Goal: Task Accomplishment & Management: Complete application form

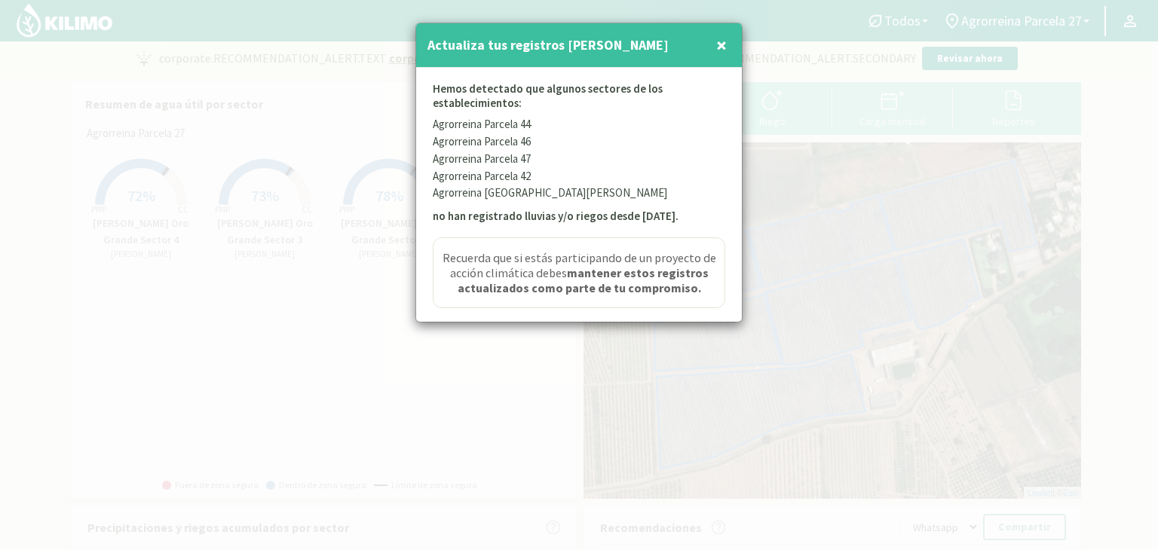
click at [719, 46] on span "×" at bounding box center [721, 44] width 11 height 25
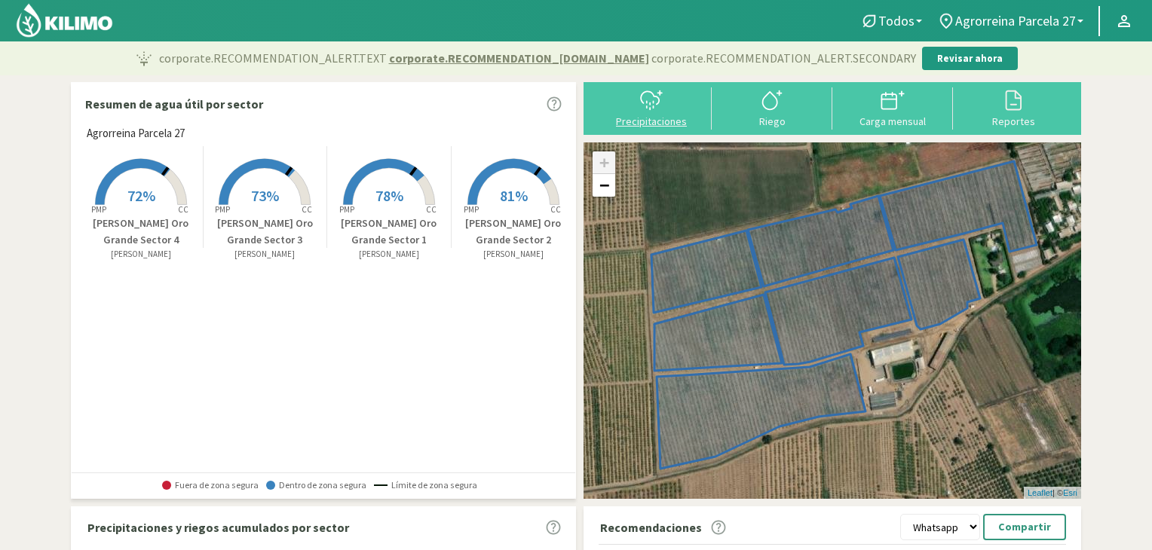
click at [664, 124] on div "Precipitaciones" at bounding box center [651, 121] width 112 height 11
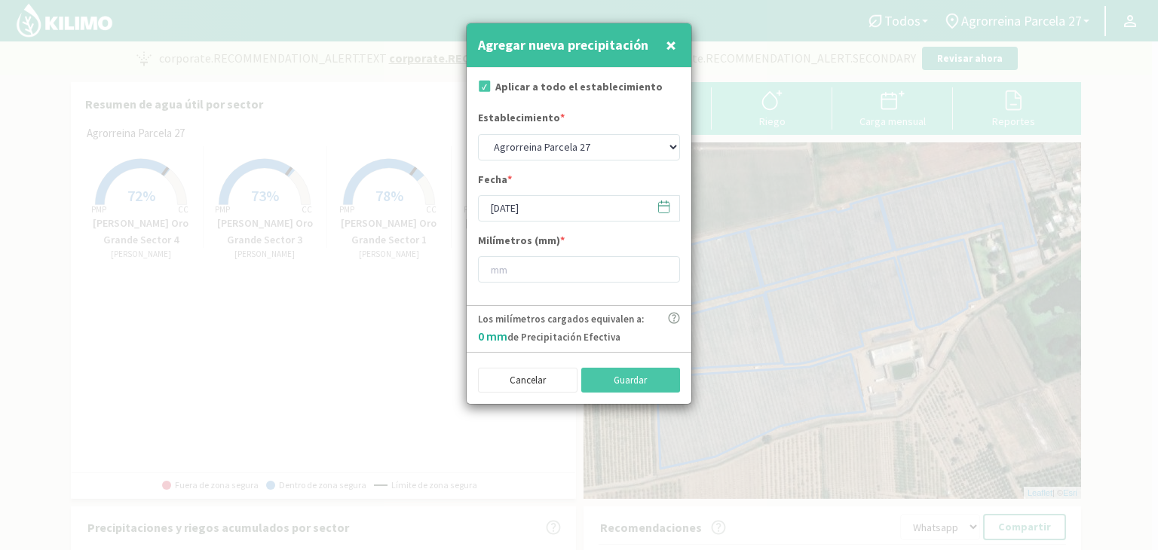
click at [666, 207] on icon at bounding box center [663, 207] width 14 height 14
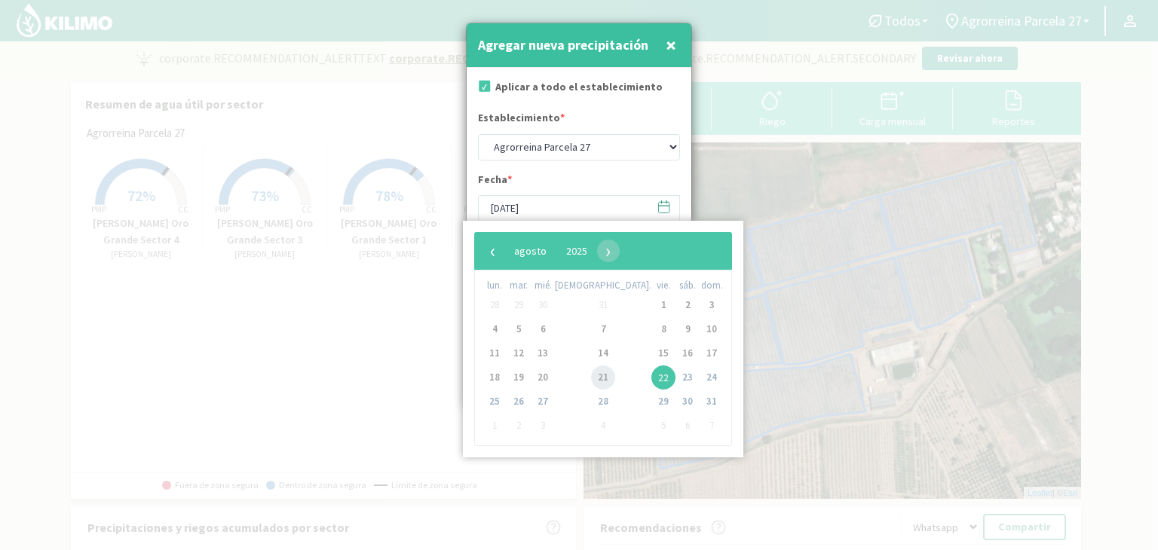
click at [591, 380] on span "21" at bounding box center [603, 378] width 24 height 24
type input "[DATE]"
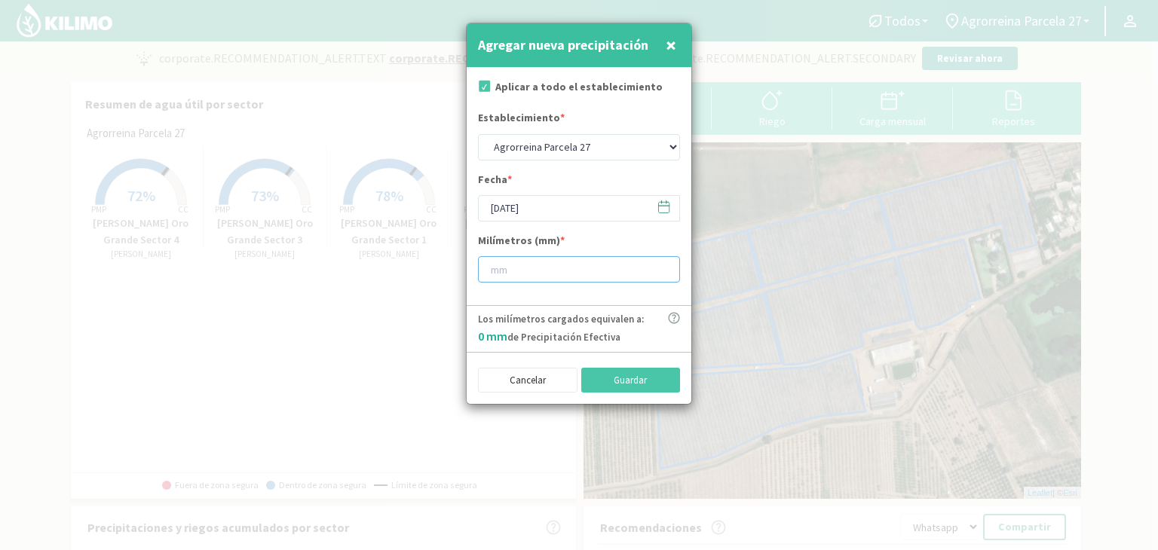
click at [552, 272] on input "number" at bounding box center [579, 269] width 202 height 26
type input "30"
click at [647, 381] on button "Guardar" at bounding box center [630, 381] width 99 height 26
type input "[DATE]"
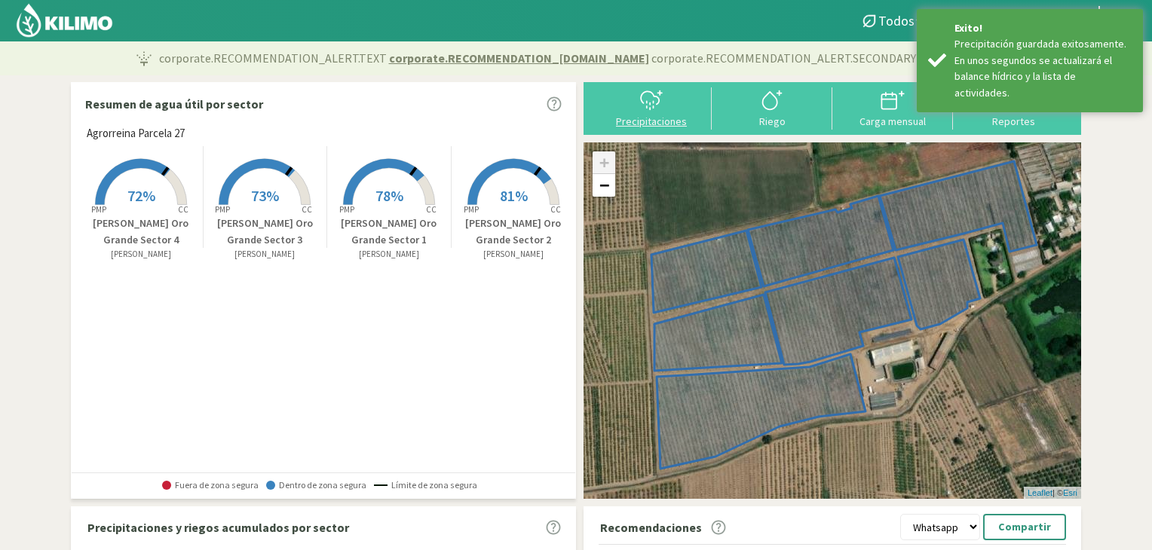
click at [687, 116] on div "Precipitaciones" at bounding box center [651, 121] width 112 height 11
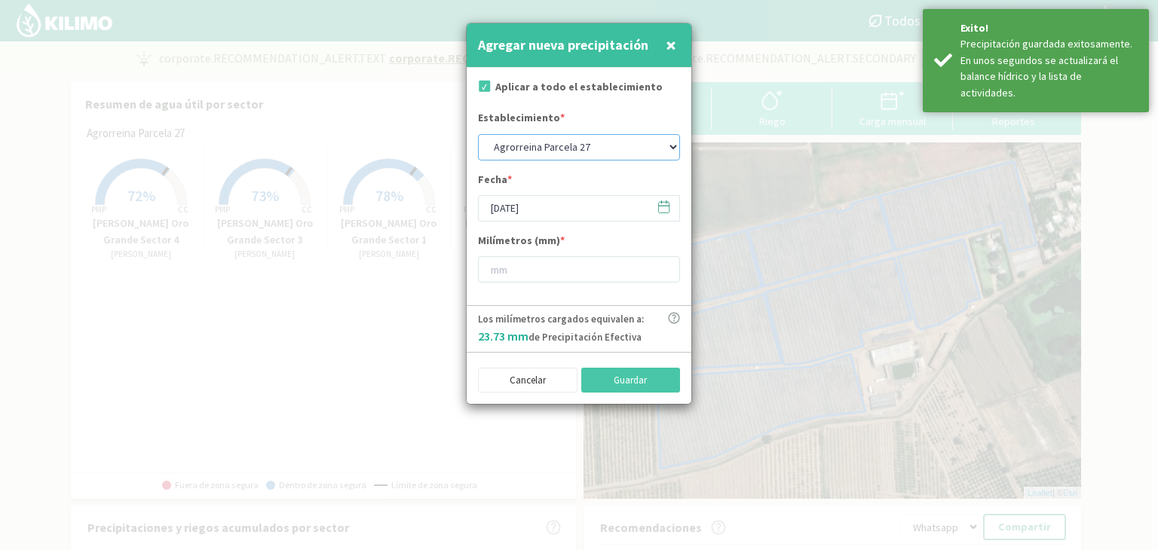
click at [669, 146] on select "Agrorreina Parcela 27 Agrorreina Parcela 42 [GEOGRAPHIC_DATA] 44 Agrorreina Par…" at bounding box center [579, 147] width 202 height 26
select select "1: Object"
click at [478, 134] on select "Agrorreina Parcela 27 Agrorreina Parcela 42 [GEOGRAPHIC_DATA] 44 Agrorreina Par…" at bounding box center [579, 147] width 202 height 26
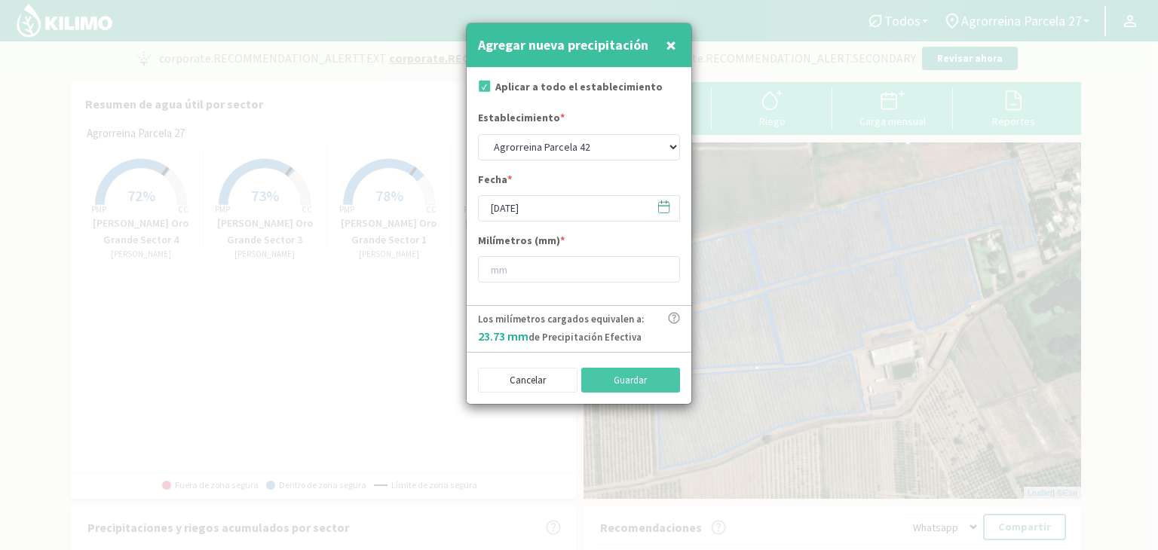
click at [669, 202] on icon at bounding box center [664, 207] width 11 height 11
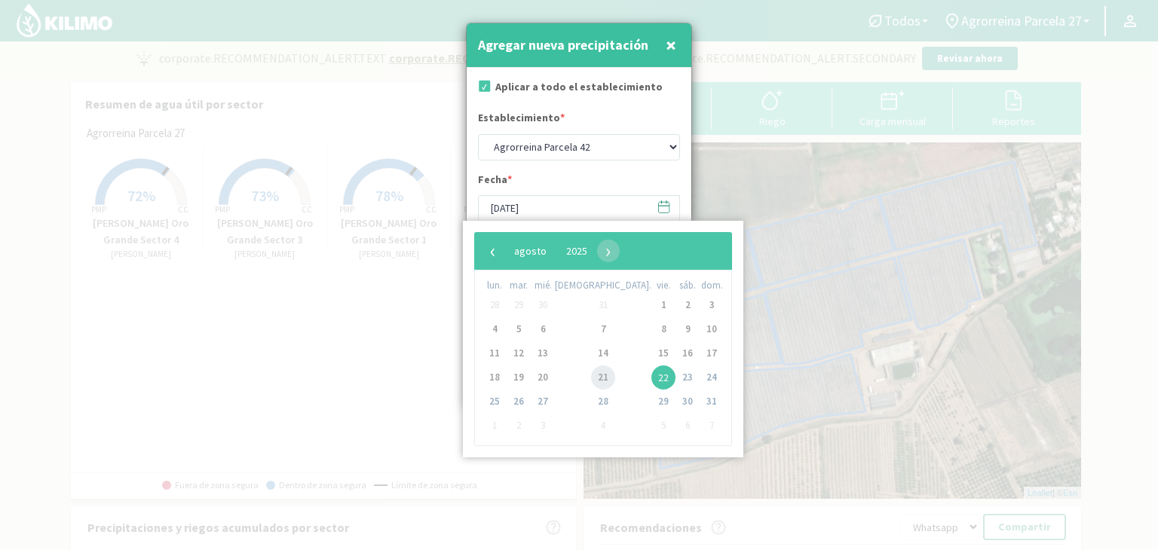
click at [591, 378] on span "21" at bounding box center [603, 378] width 24 height 24
type input "[DATE]"
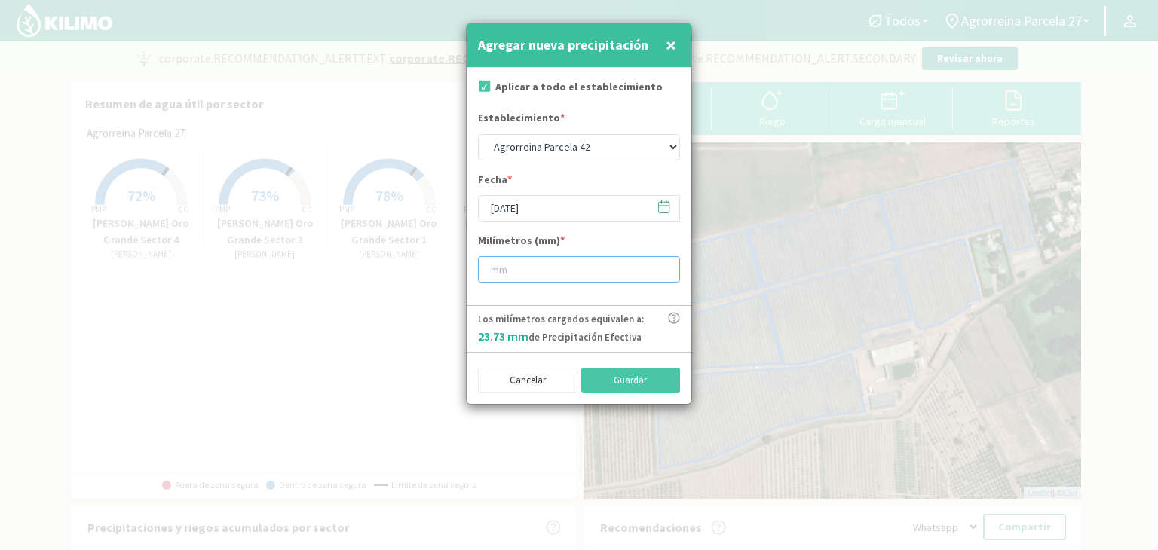
click at [531, 277] on input "number" at bounding box center [579, 269] width 202 height 26
type input "30"
click at [644, 381] on button "Guardar" at bounding box center [630, 381] width 99 height 26
select select "0: Object"
type input "[DATE]"
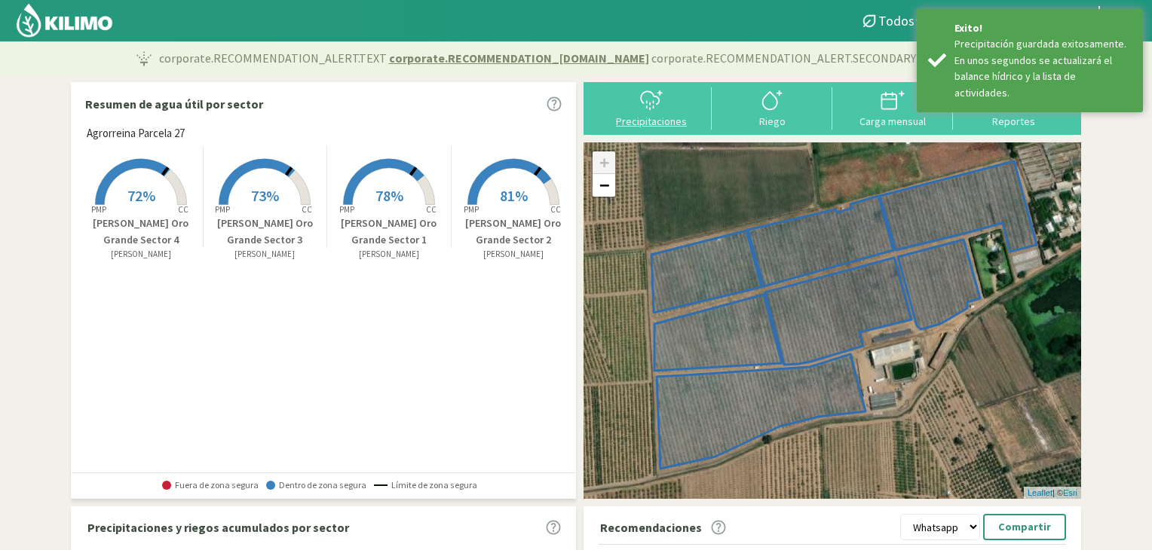
click at [657, 112] on icon at bounding box center [651, 100] width 24 height 24
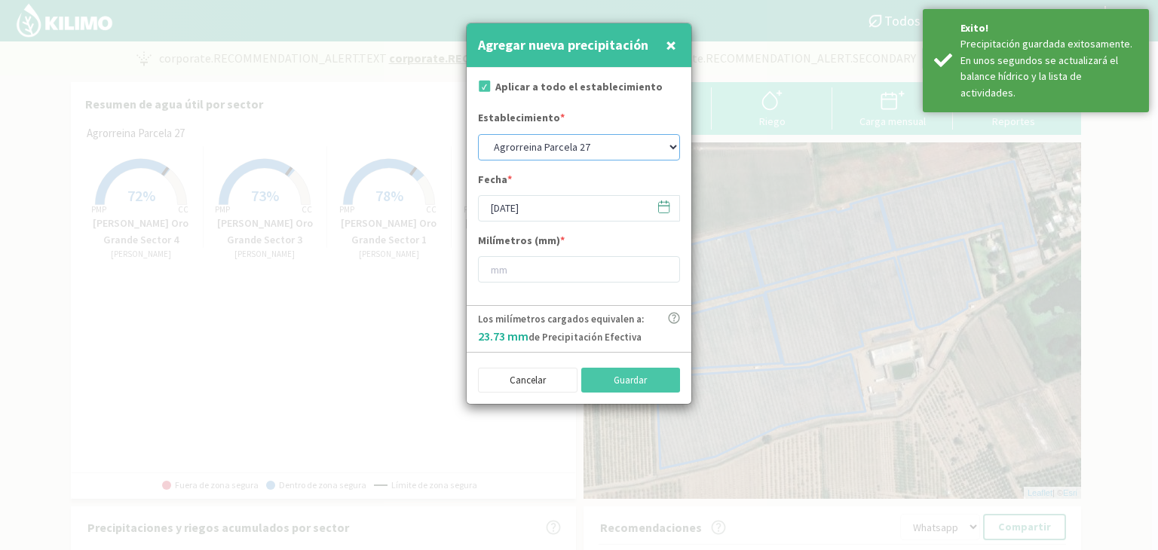
click at [666, 143] on select "Agrorreina Parcela 27 Agrorreina Parcela 42 [GEOGRAPHIC_DATA] 44 Agrorreina Par…" at bounding box center [579, 147] width 202 height 26
select select "2: Object"
click at [478, 134] on select "Agrorreina Parcela 27 Agrorreina Parcela 42 [GEOGRAPHIC_DATA] 44 Agrorreina Par…" at bounding box center [579, 147] width 202 height 26
click at [659, 209] on icon at bounding box center [663, 207] width 14 height 14
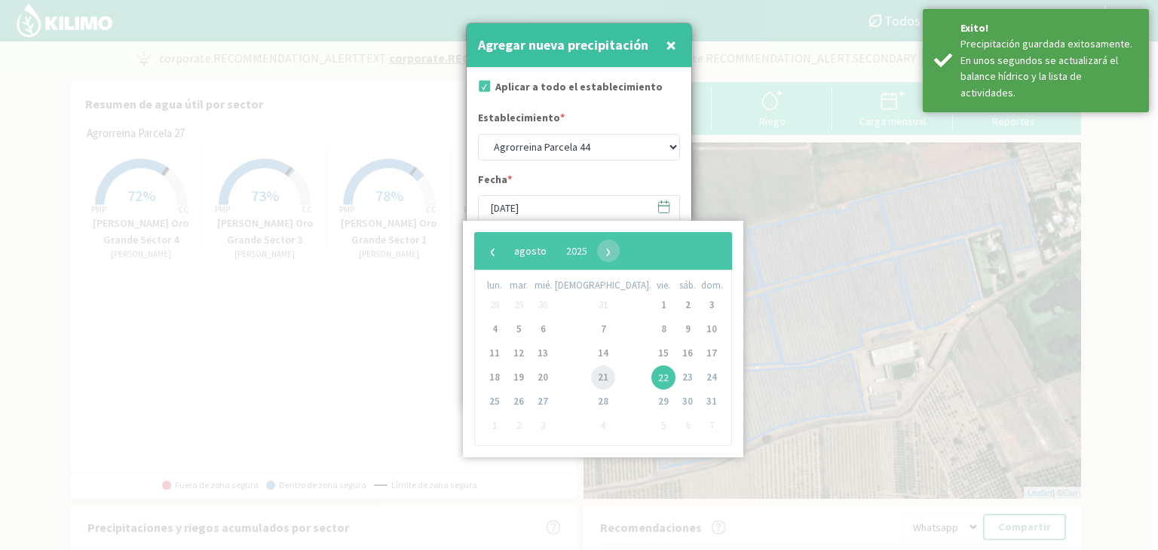
click at [591, 383] on span "21" at bounding box center [603, 378] width 24 height 24
type input "[DATE]"
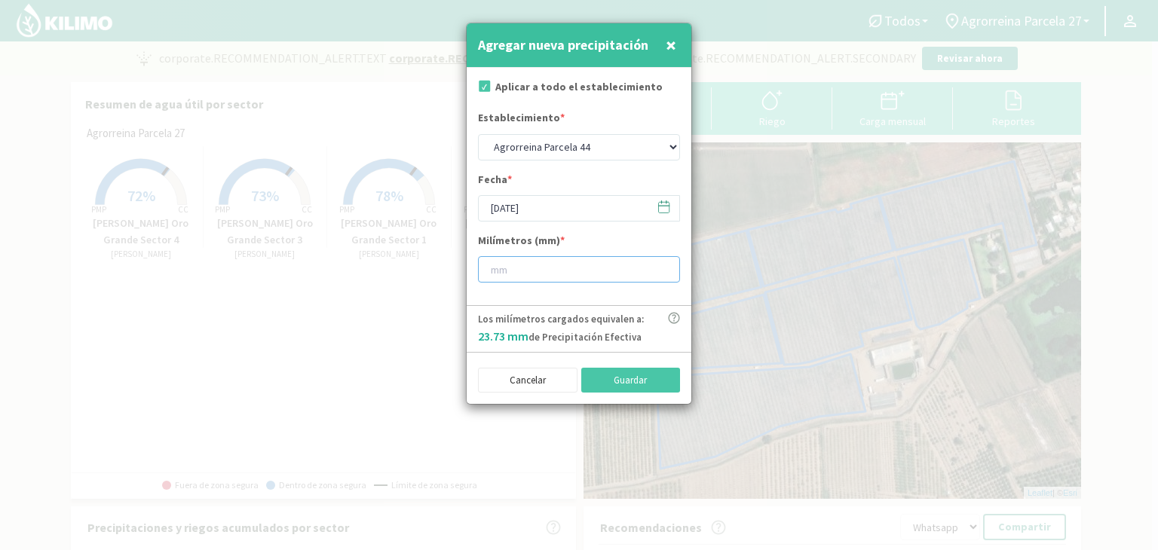
click at [558, 272] on input "number" at bounding box center [579, 269] width 202 height 26
type input "30"
click at [604, 378] on button "Guardar" at bounding box center [630, 381] width 99 height 26
select select "0: Object"
type input "[DATE]"
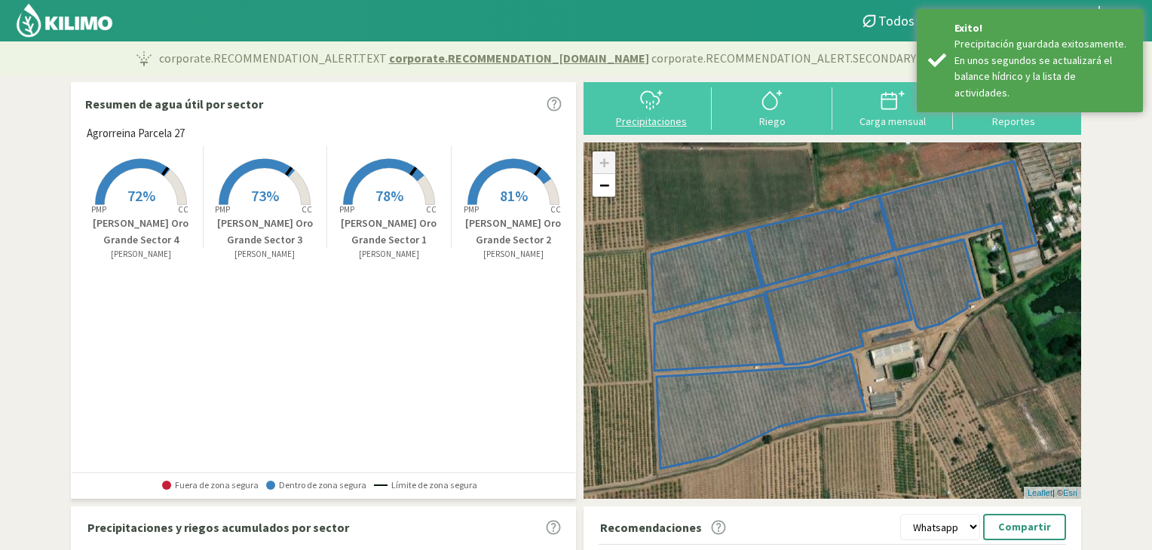
click at [665, 116] on div "Precipitaciones" at bounding box center [651, 121] width 112 height 11
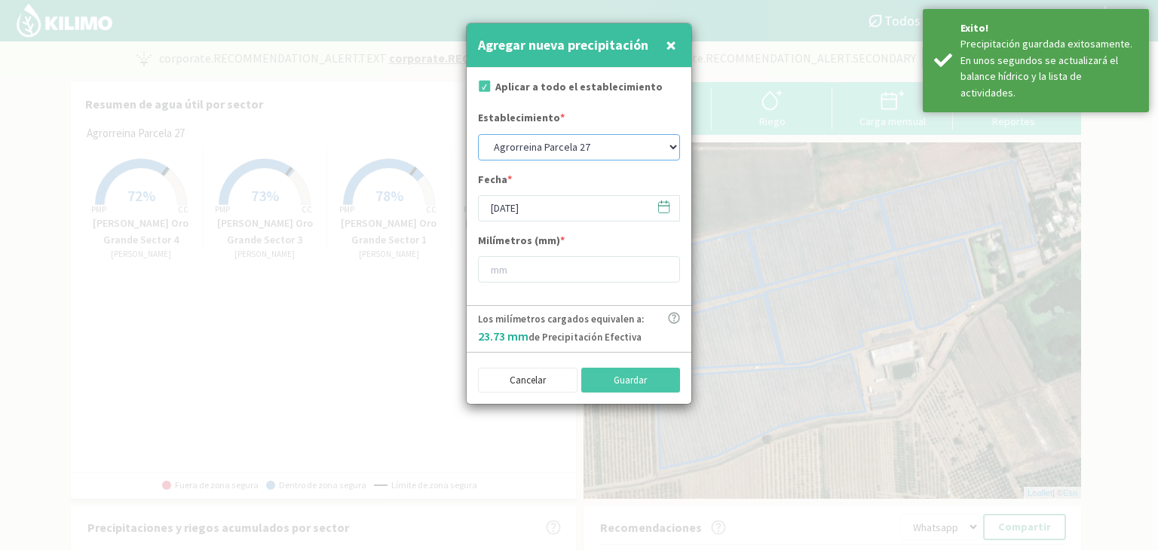
click at [672, 145] on select "Agrorreina Parcela 27 Agrorreina Parcela 42 [GEOGRAPHIC_DATA] 44 Agrorreina Par…" at bounding box center [579, 147] width 202 height 26
select select "3: Object"
click at [478, 134] on select "Agrorreina Parcela 27 Agrorreina Parcela 42 [GEOGRAPHIC_DATA] 44 Agrorreina Par…" at bounding box center [579, 147] width 202 height 26
click at [664, 212] on icon at bounding box center [663, 207] width 14 height 14
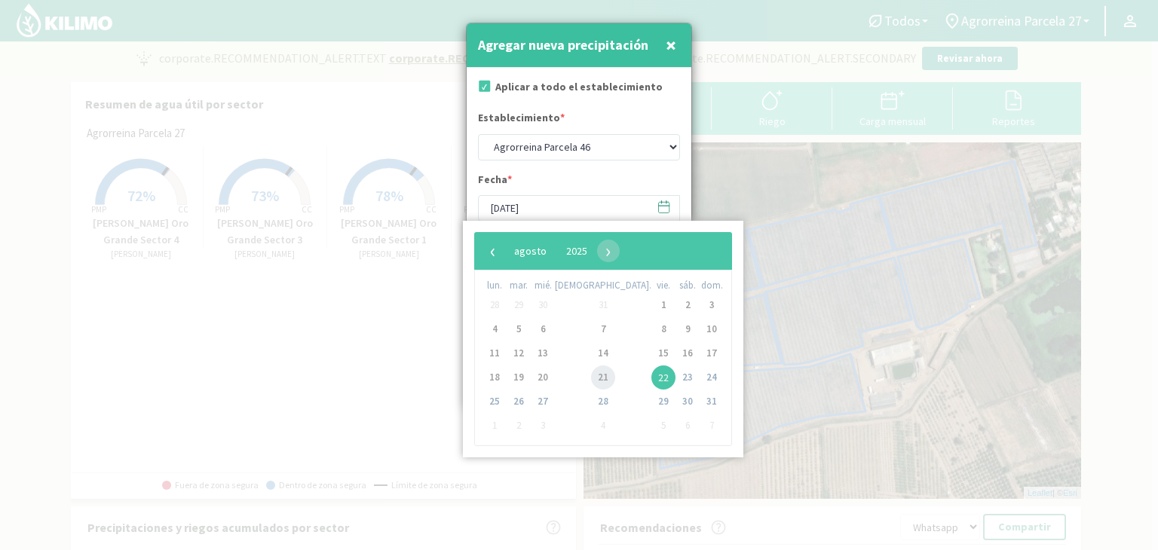
click at [591, 381] on span "21" at bounding box center [603, 378] width 24 height 24
type input "[DATE]"
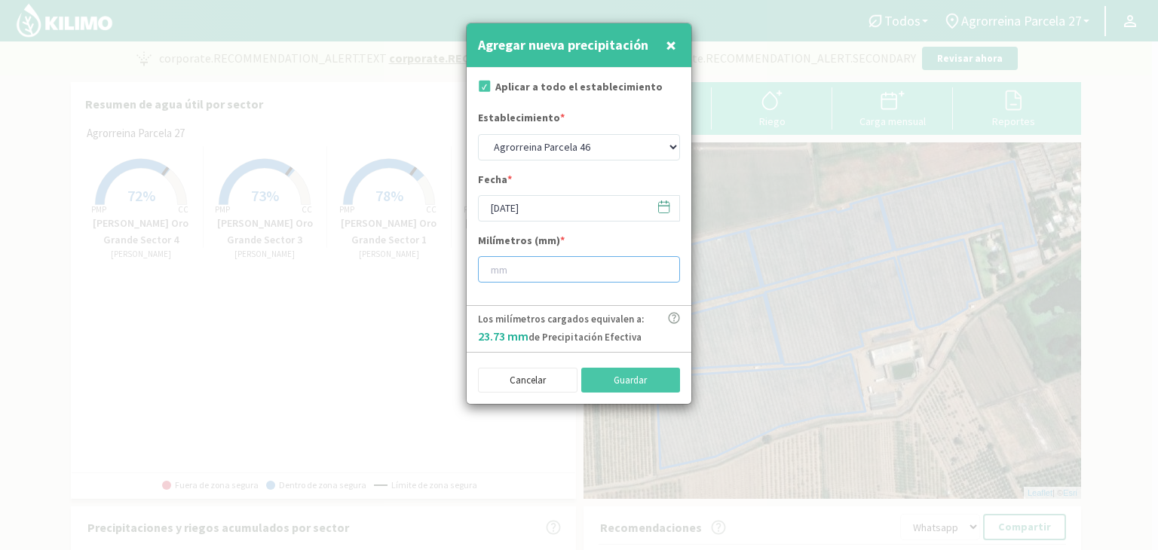
click at [561, 270] on input "number" at bounding box center [579, 269] width 202 height 26
type input "30"
click at [630, 385] on button "Guardar" at bounding box center [630, 381] width 99 height 26
select select "0: Object"
type input "[DATE]"
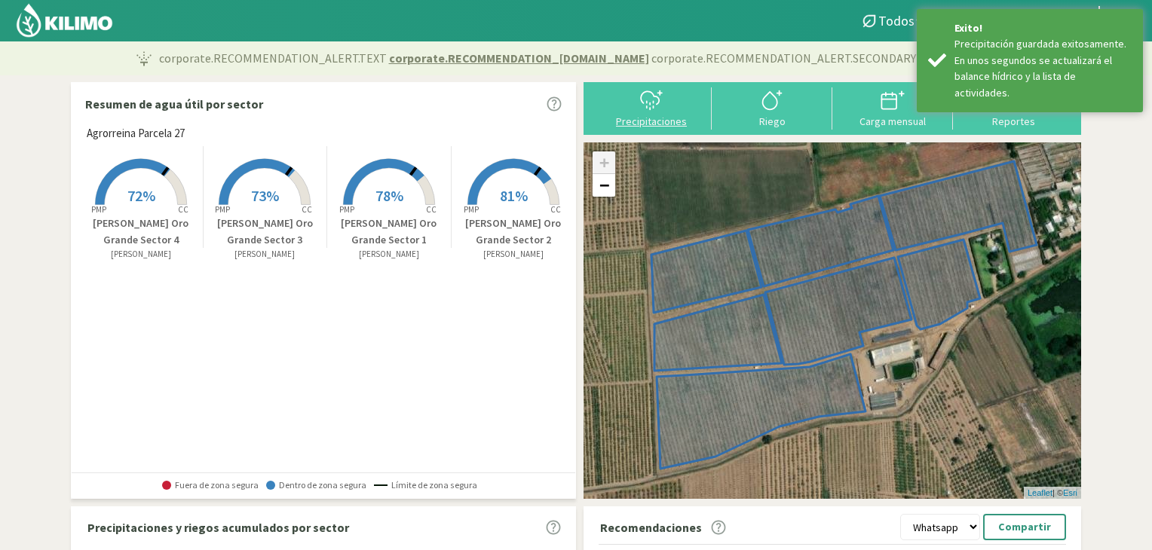
click at [654, 106] on icon at bounding box center [651, 100] width 24 height 24
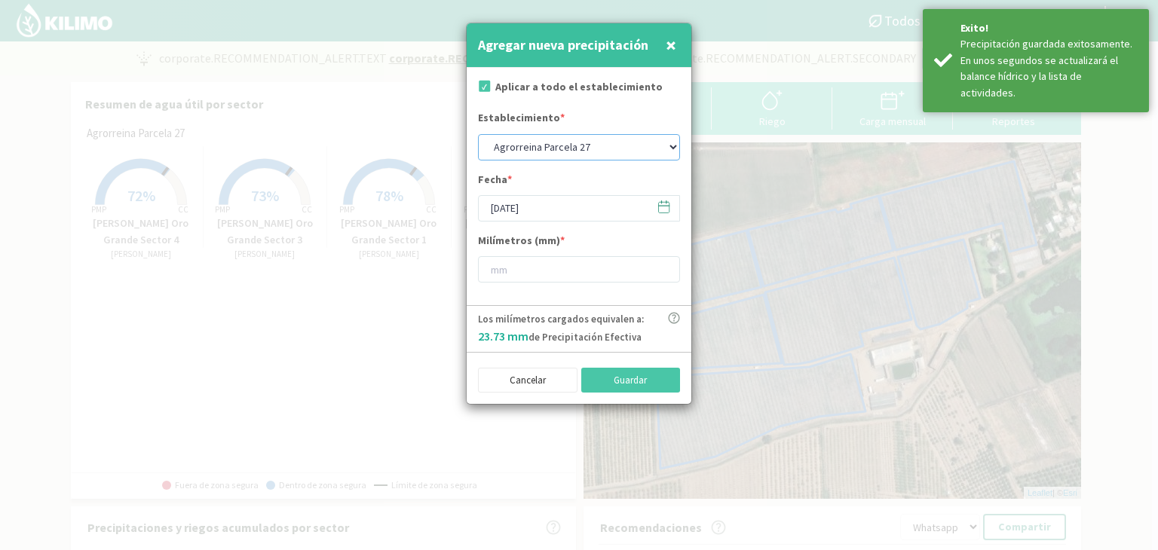
click at [666, 148] on select "Agrorreina Parcela 27 Agrorreina Parcela 42 [GEOGRAPHIC_DATA] 44 Agrorreina Par…" at bounding box center [579, 147] width 202 height 26
select select "3: Object"
click at [478, 134] on select "Agrorreina Parcela 27 Agrorreina Parcela 42 [GEOGRAPHIC_DATA] 44 Agrorreina Par…" at bounding box center [579, 147] width 202 height 26
click at [666, 209] on icon at bounding box center [663, 207] width 14 height 14
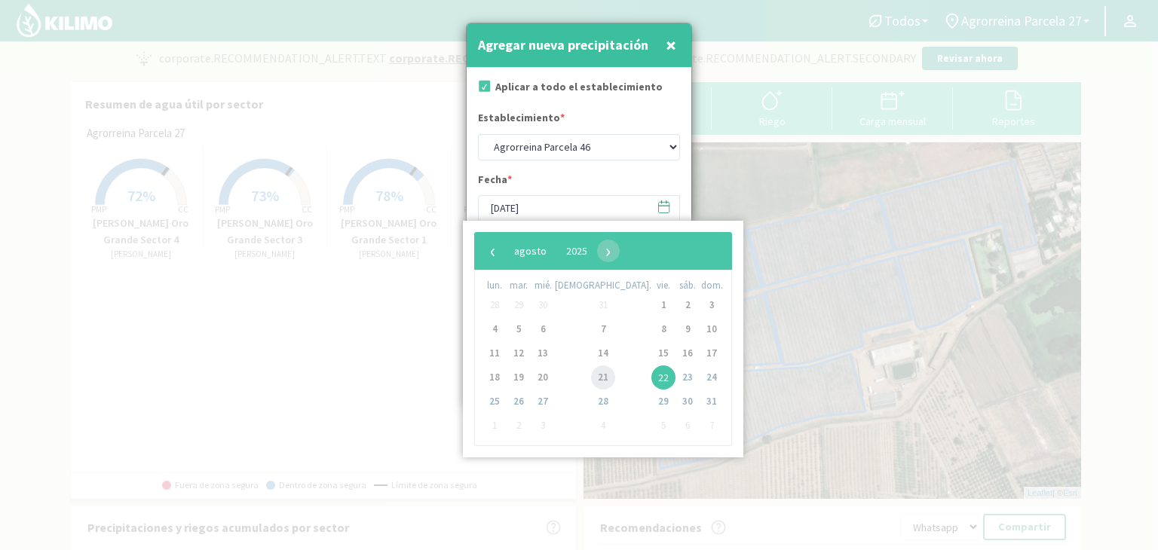
click at [591, 377] on span "21" at bounding box center [603, 378] width 24 height 24
type input "[DATE]"
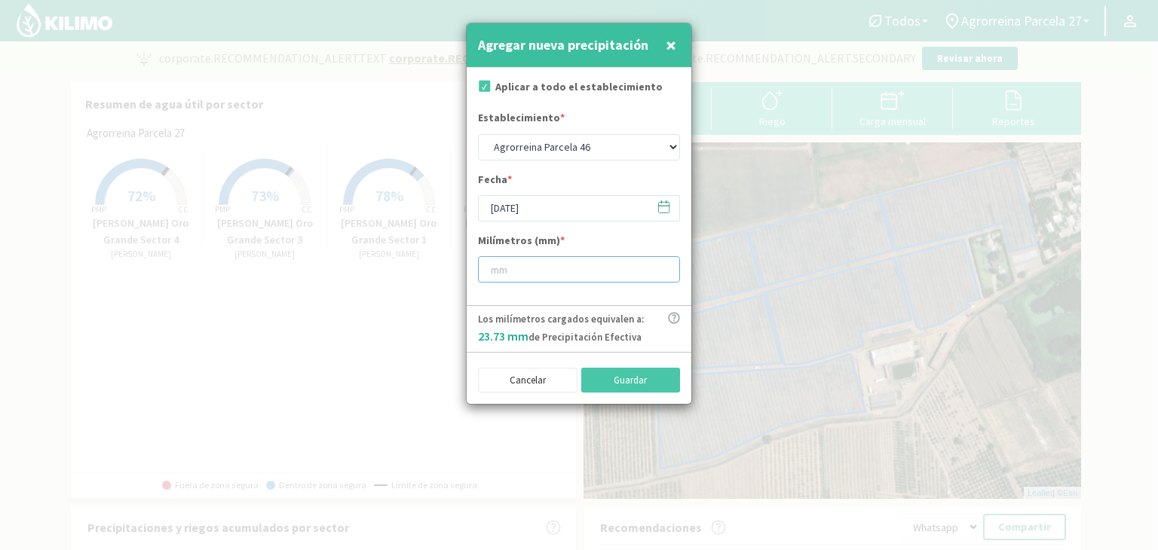
click at [609, 275] on input "number" at bounding box center [579, 269] width 202 height 26
type input "30"
click at [635, 379] on button "Guardar" at bounding box center [630, 381] width 99 height 26
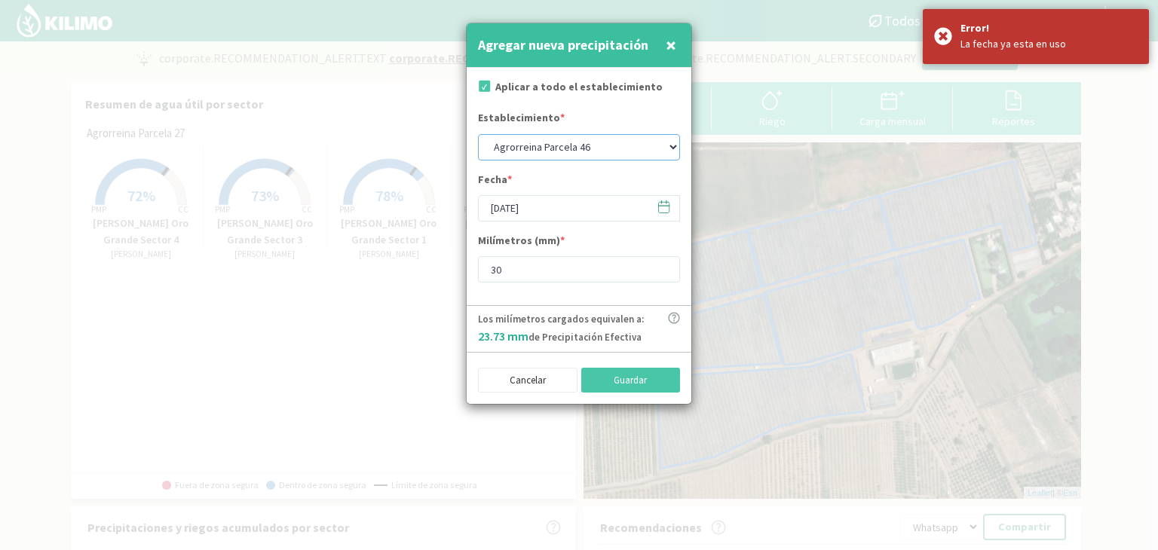
click at [669, 145] on select "Agrorreina Parcela 27 Agrorreina Parcela 42 [GEOGRAPHIC_DATA] 44 Agrorreina Par…" at bounding box center [579, 147] width 202 height 26
click at [478, 134] on select "Agrorreina Parcela 27 Agrorreina Parcela 42 [GEOGRAPHIC_DATA] 44 Agrorreina Par…" at bounding box center [579, 147] width 202 height 26
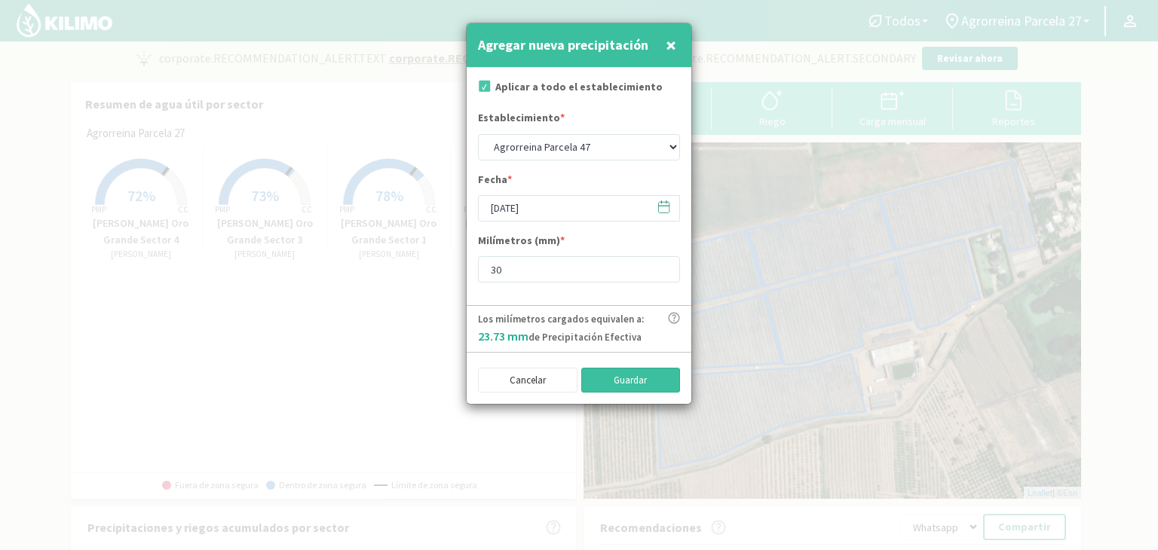
click at [638, 381] on button "Guardar" at bounding box center [630, 381] width 99 height 26
select select "0: Object"
type input "[DATE]"
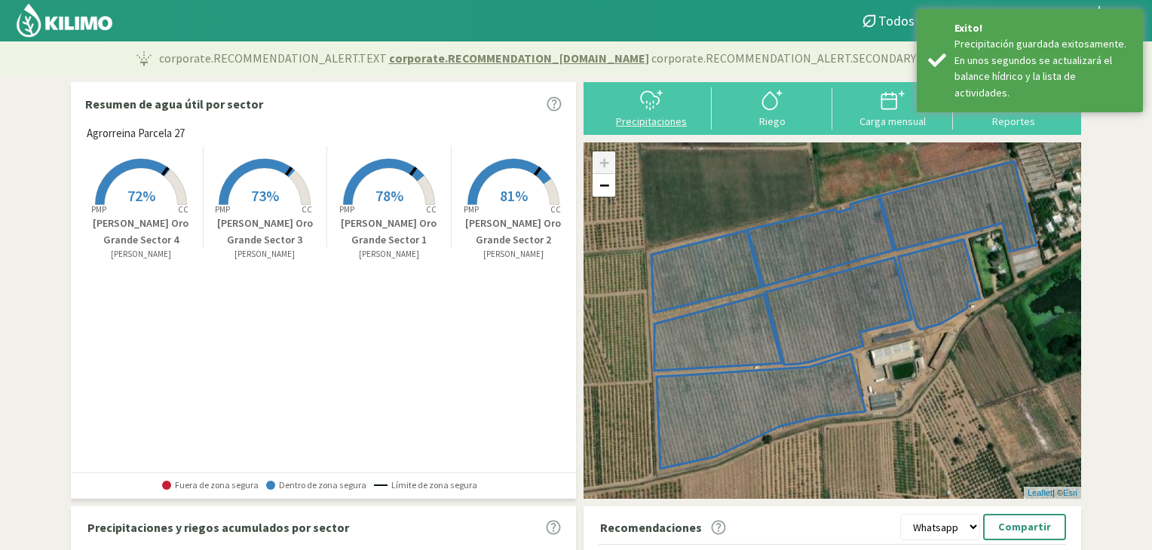
click at [663, 117] on div "Precipitaciones" at bounding box center [651, 121] width 112 height 11
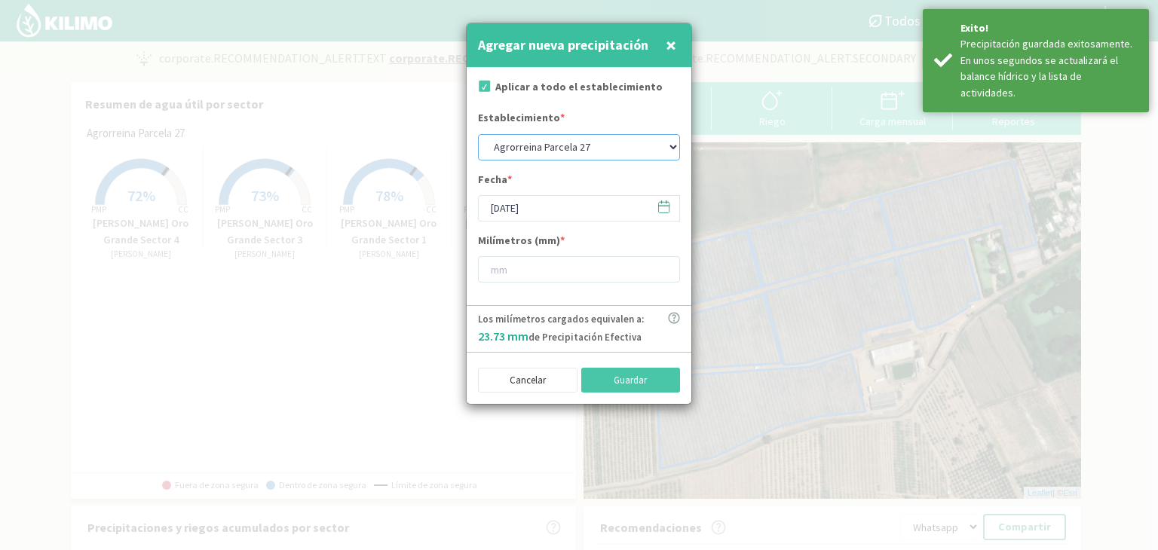
click at [669, 148] on select "Agrorreina Parcela 27 Agrorreina Parcela 42 [GEOGRAPHIC_DATA] 44 Agrorreina Par…" at bounding box center [579, 147] width 202 height 26
select select "5: Object"
click at [478, 134] on select "Agrorreina Parcela 27 Agrorreina Parcela 42 [GEOGRAPHIC_DATA] 44 Agrorreina Par…" at bounding box center [579, 147] width 202 height 26
click at [660, 202] on icon at bounding box center [664, 207] width 11 height 11
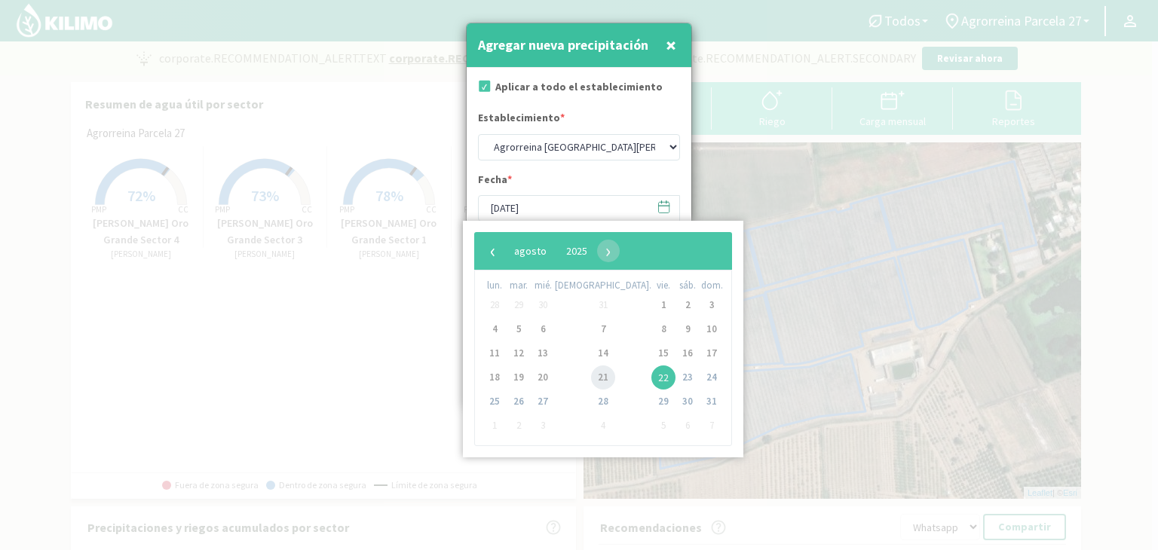
click at [591, 380] on span "21" at bounding box center [603, 378] width 24 height 24
type input "[DATE]"
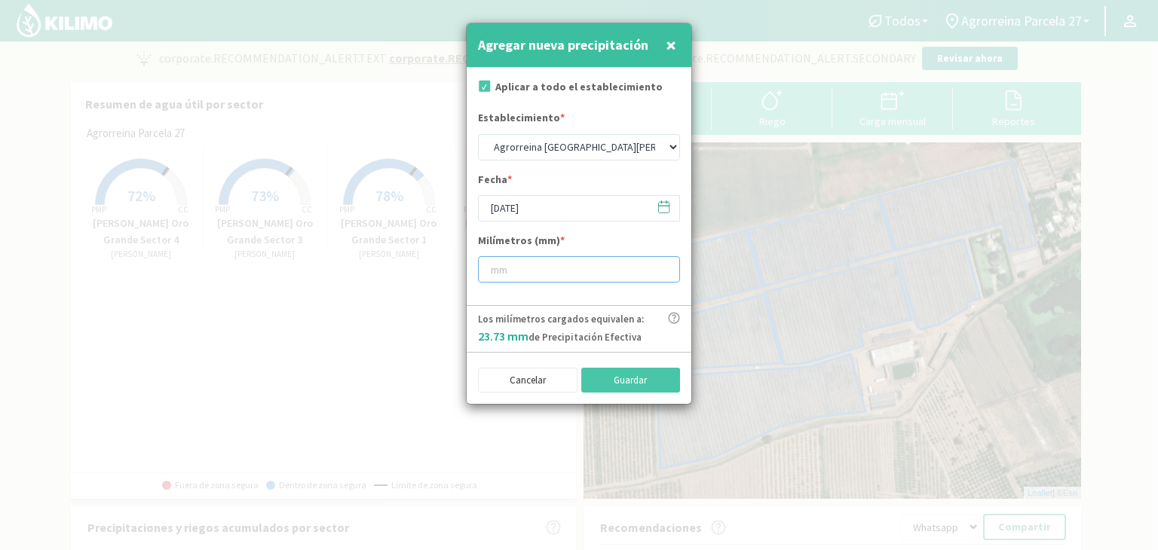
click at [570, 277] on input "number" at bounding box center [579, 269] width 202 height 26
type input "30"
click at [621, 385] on button "Guardar" at bounding box center [630, 381] width 99 height 26
select select "0: Object"
type input "[DATE]"
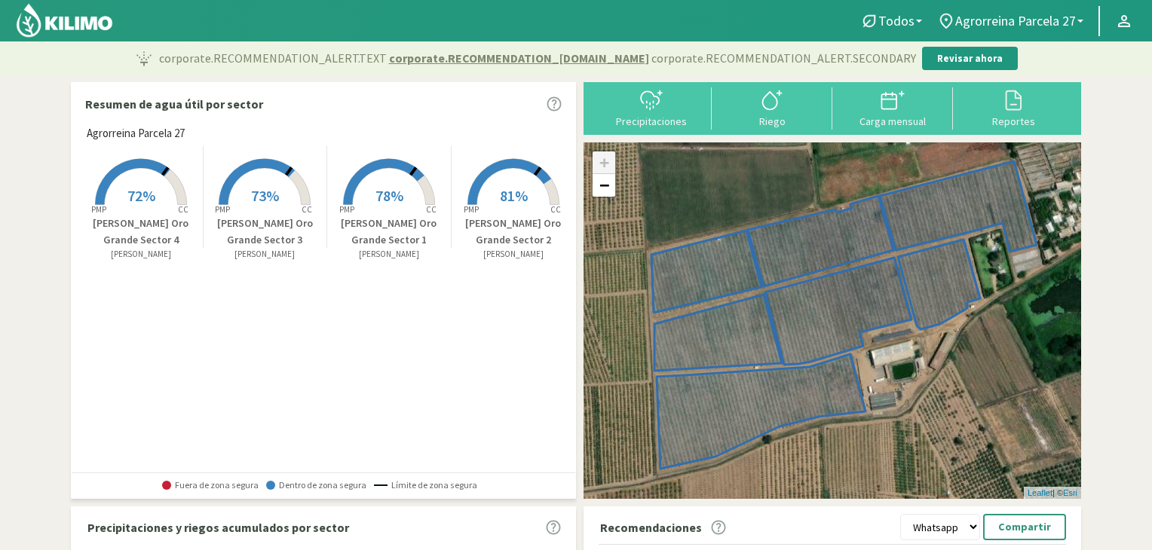
click at [82, 17] on img at bounding box center [64, 20] width 99 height 36
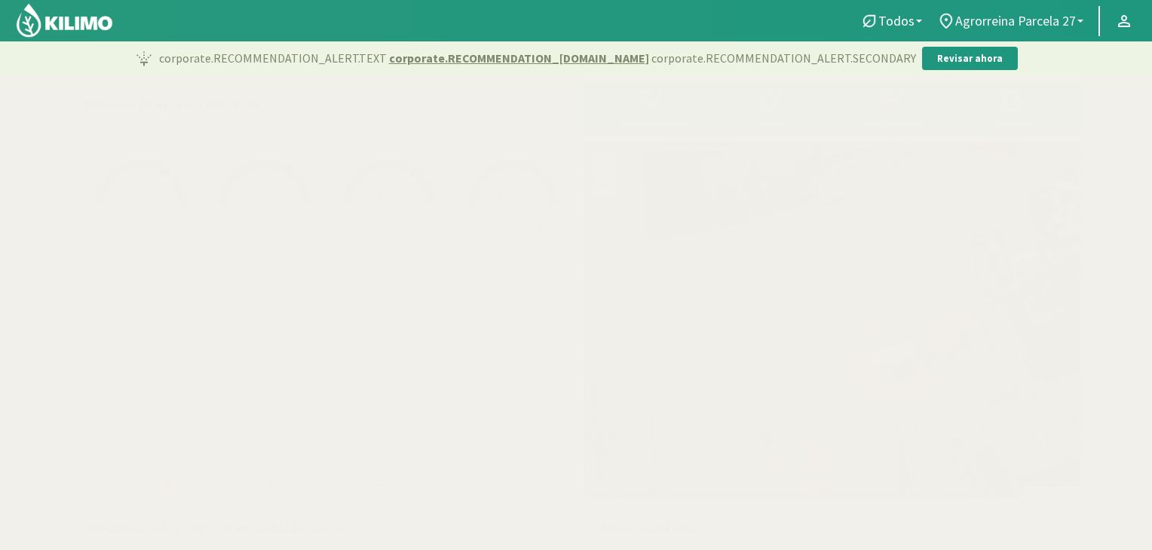
click at [1076, 16] on link "Agrorreina Parcela 27" at bounding box center [1009, 21] width 161 height 29
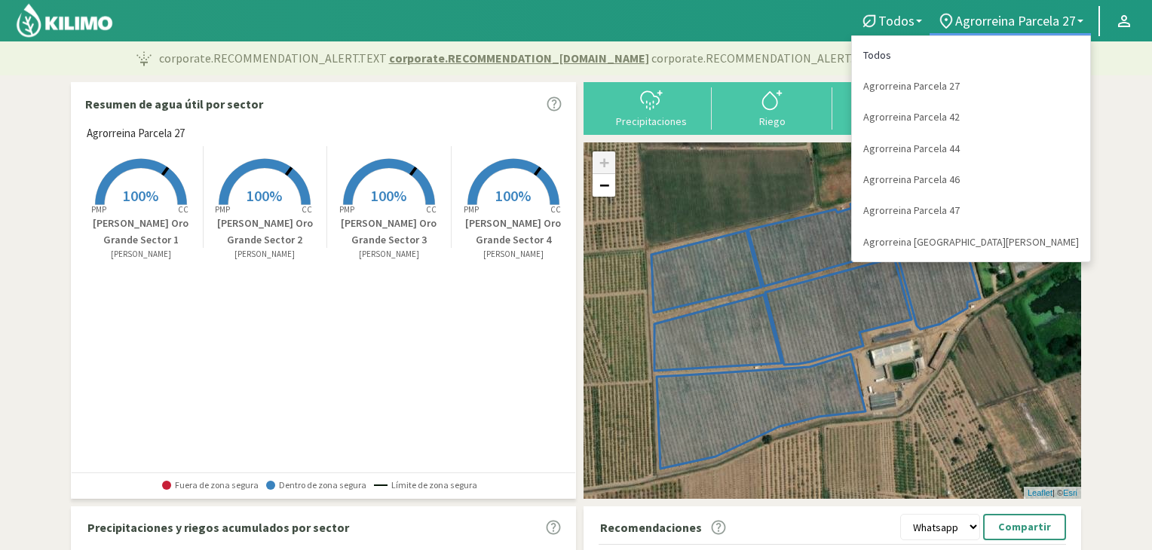
click at [992, 50] on link "Todos" at bounding box center [971, 55] width 238 height 31
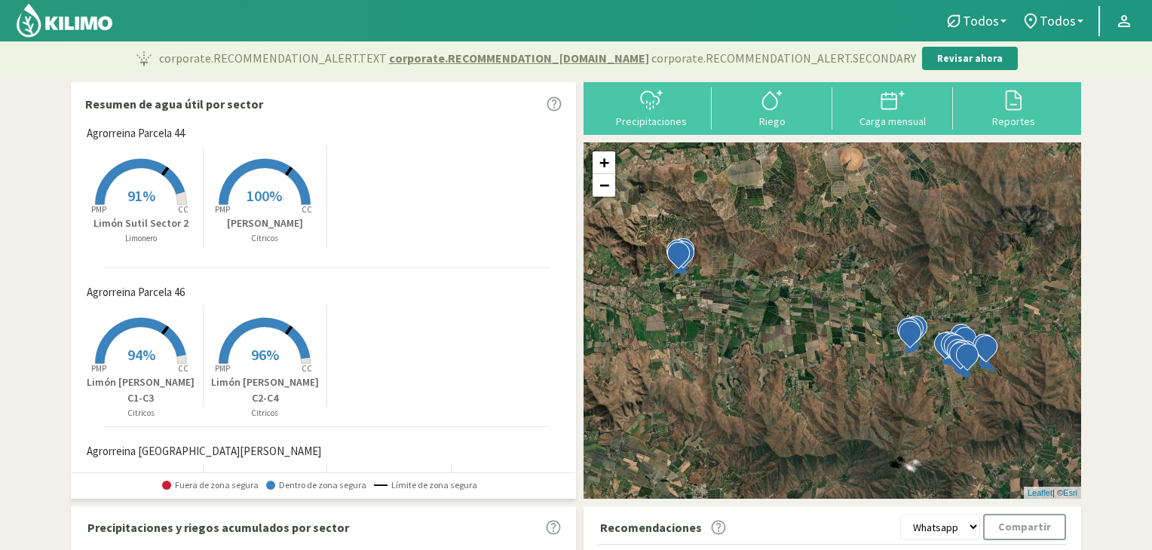
click at [45, 216] on section "Resumen de agua útil por sector Agrorreina Parcela 44 Created with Highcharts 9…" at bounding box center [576, 481] width 1152 height 812
click at [115, 73] on div "corporate.RECOMMENDATION_ALERT.TEXT corporate.RECOMMENDATION_[DOMAIN_NAME] corp…" at bounding box center [576, 58] width 1152 height 34
